Goal: Register for event/course

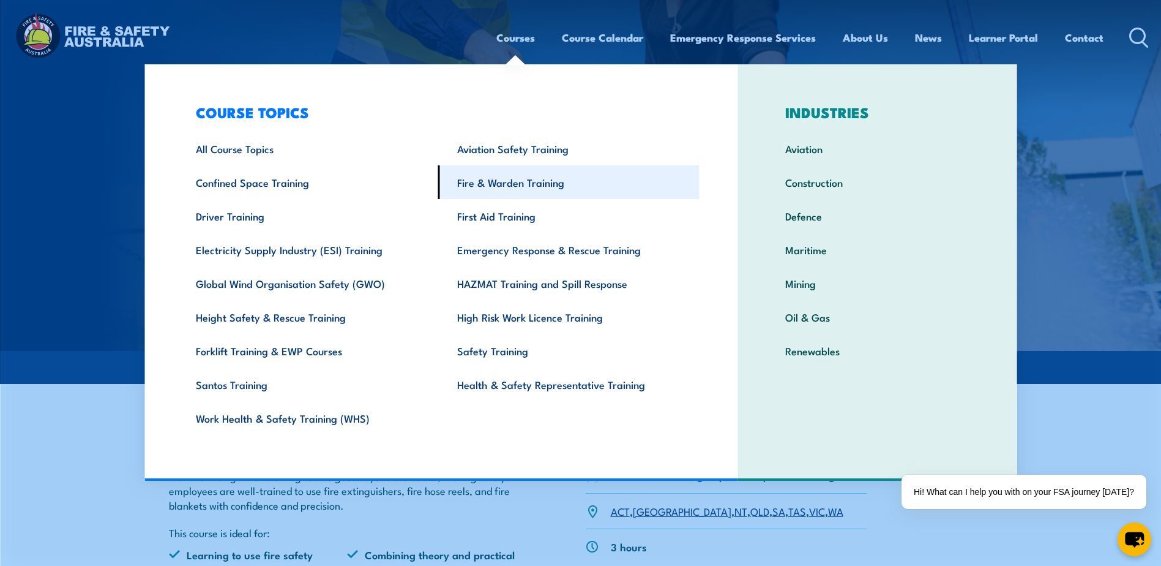
click at [497, 176] on link "Fire & Warden Training" at bounding box center [568, 182] width 261 height 34
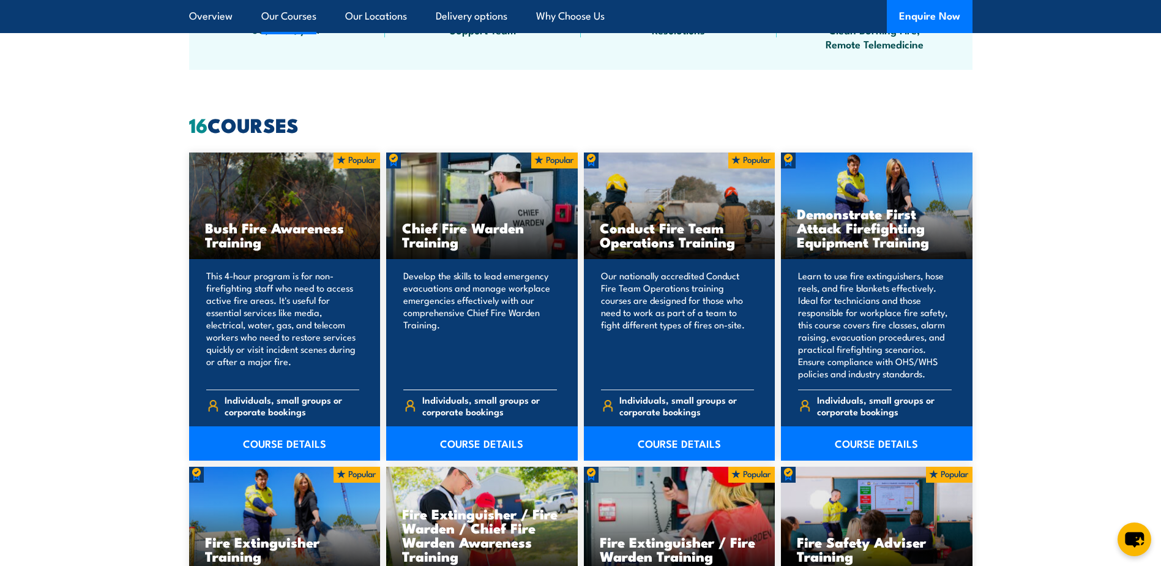
scroll to position [918, 0]
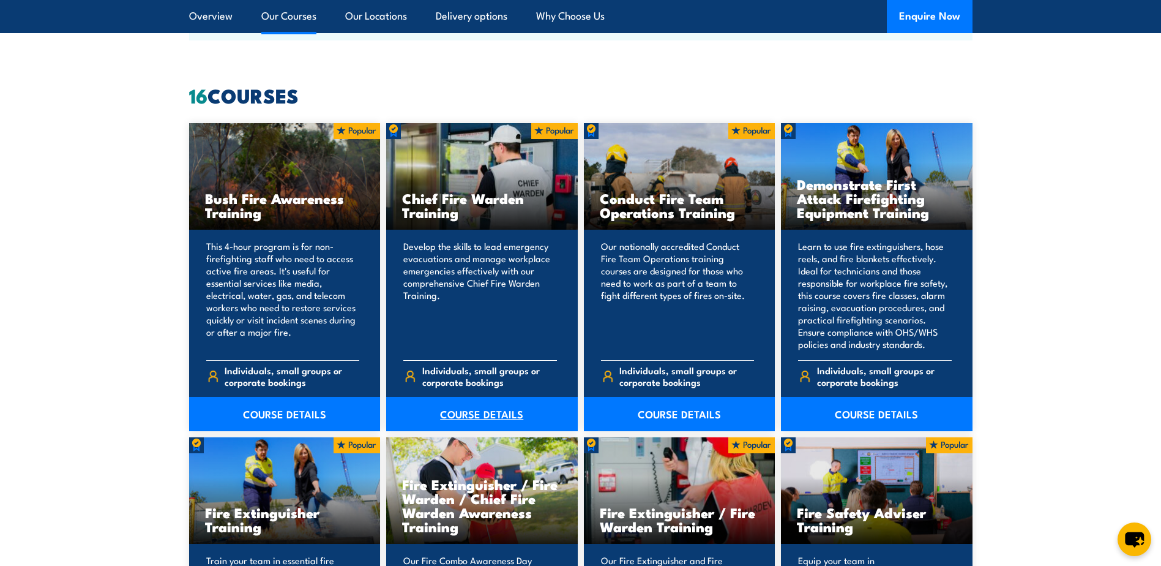
click at [479, 408] on link "COURSE DETAILS" at bounding box center [482, 414] width 192 height 34
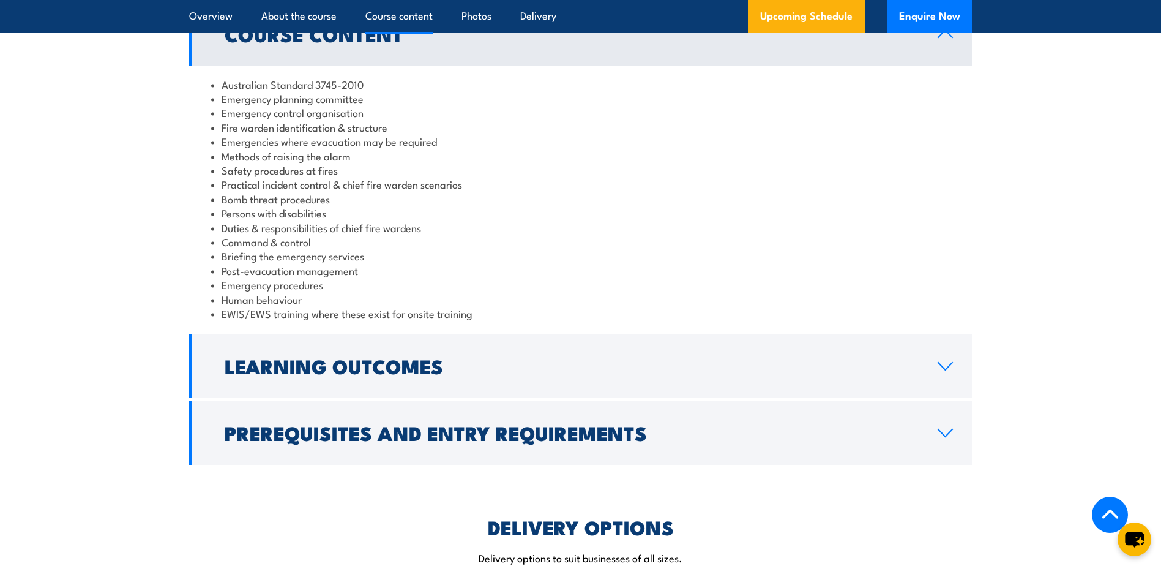
scroll to position [1224, 0]
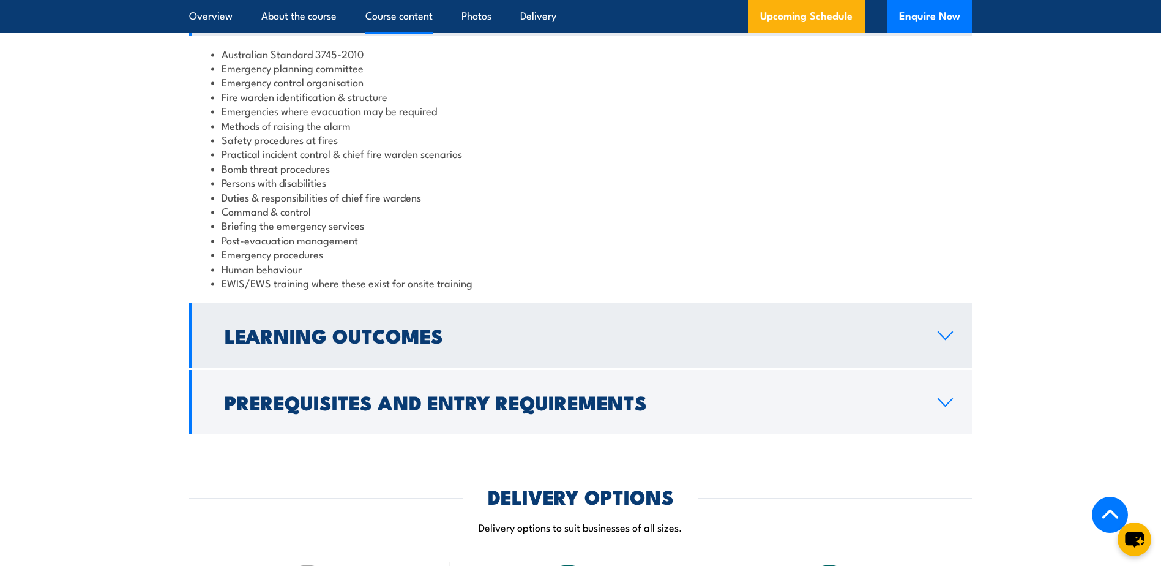
click at [946, 336] on icon at bounding box center [945, 336] width 17 height 10
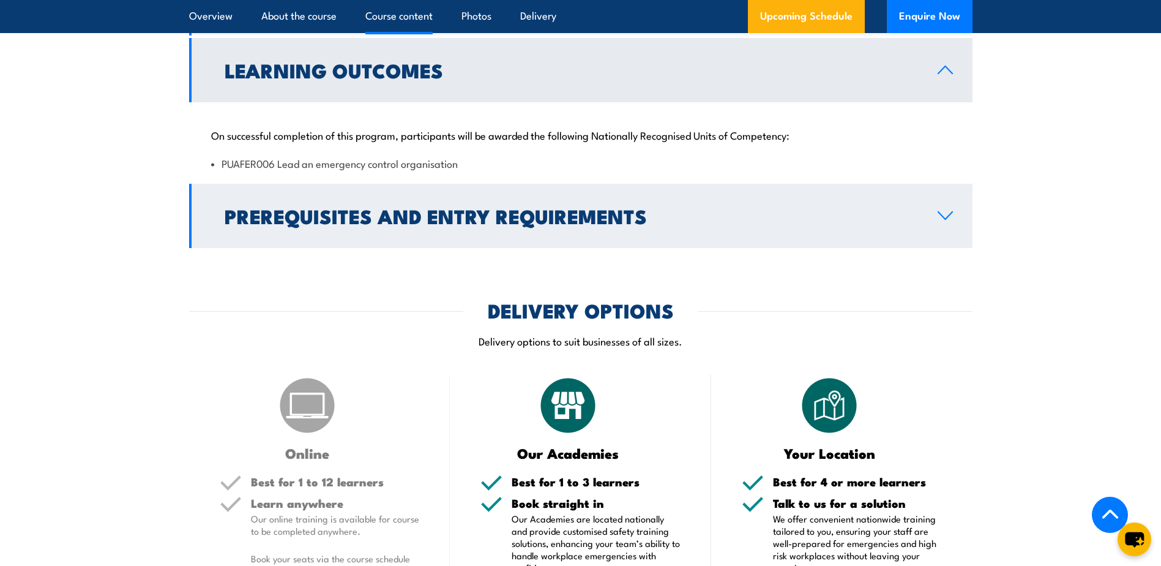
click at [953, 220] on icon at bounding box center [945, 216] width 17 height 10
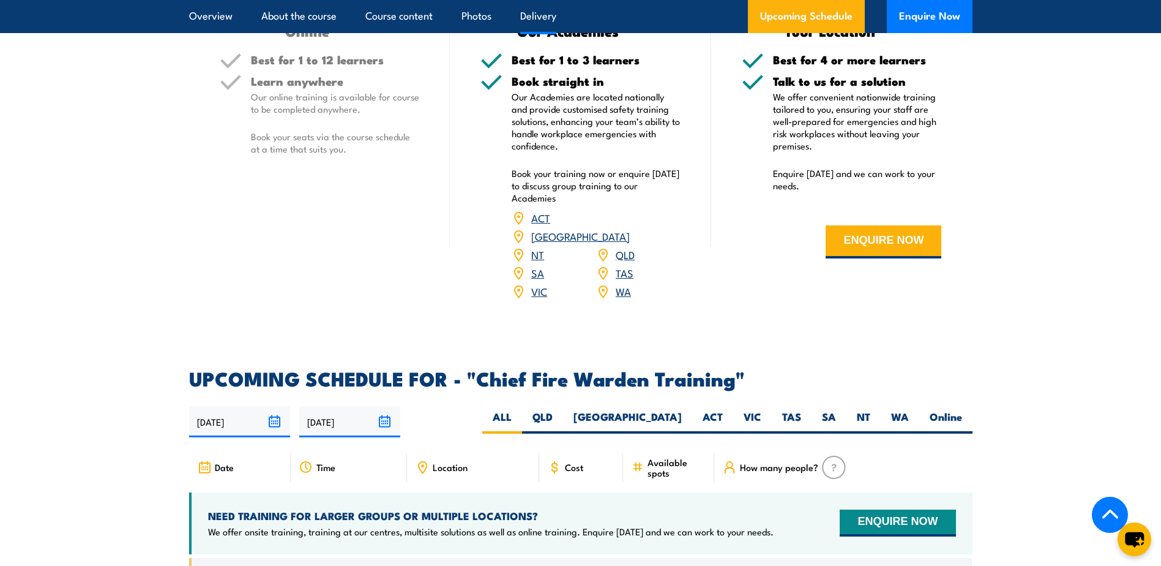
scroll to position [1775, 0]
click at [627, 264] on link "TAS" at bounding box center [625, 271] width 18 height 15
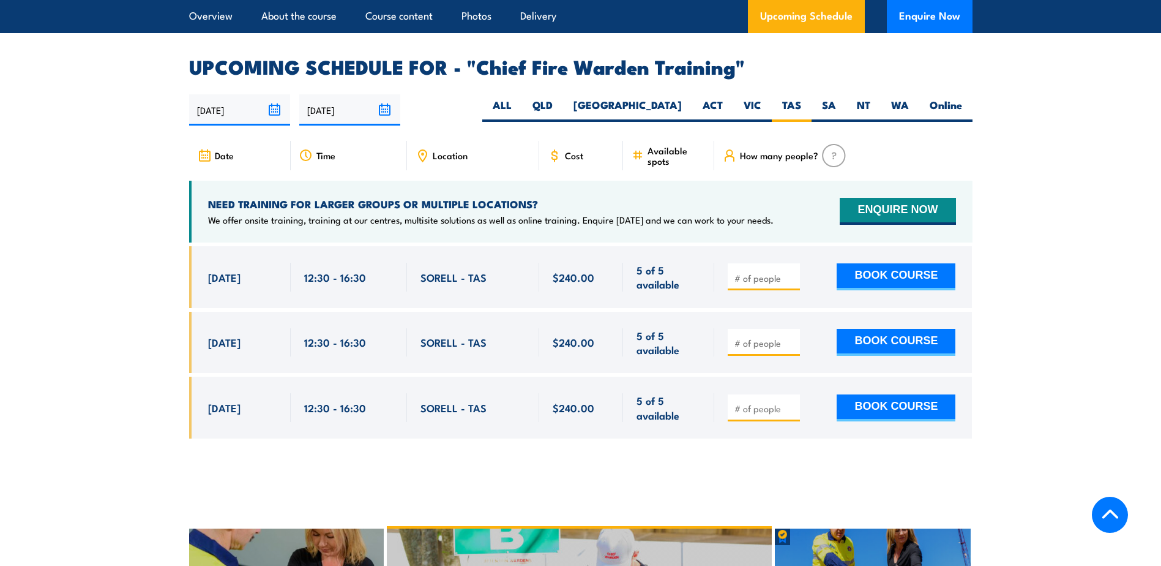
scroll to position [2184, 0]
